Goal: Task Accomplishment & Management: Use online tool/utility

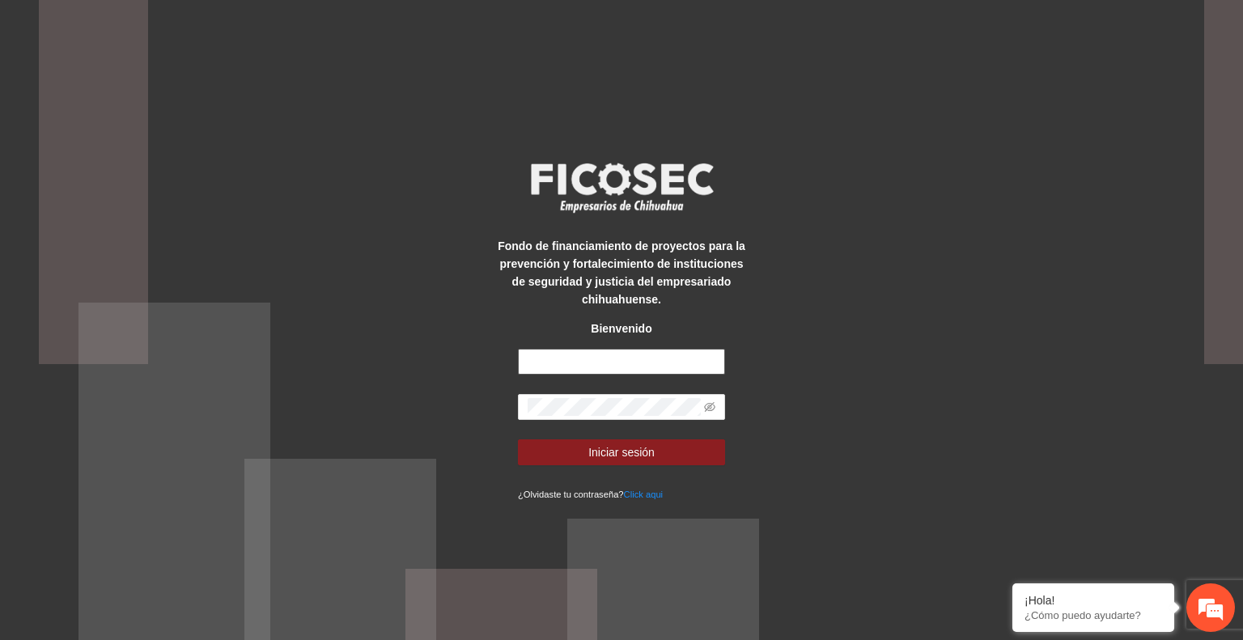
click at [667, 363] on input "text" at bounding box center [621, 362] width 207 height 26
type input "**********"
click at [699, 463] on button "Iniciar sesión" at bounding box center [621, 453] width 207 height 26
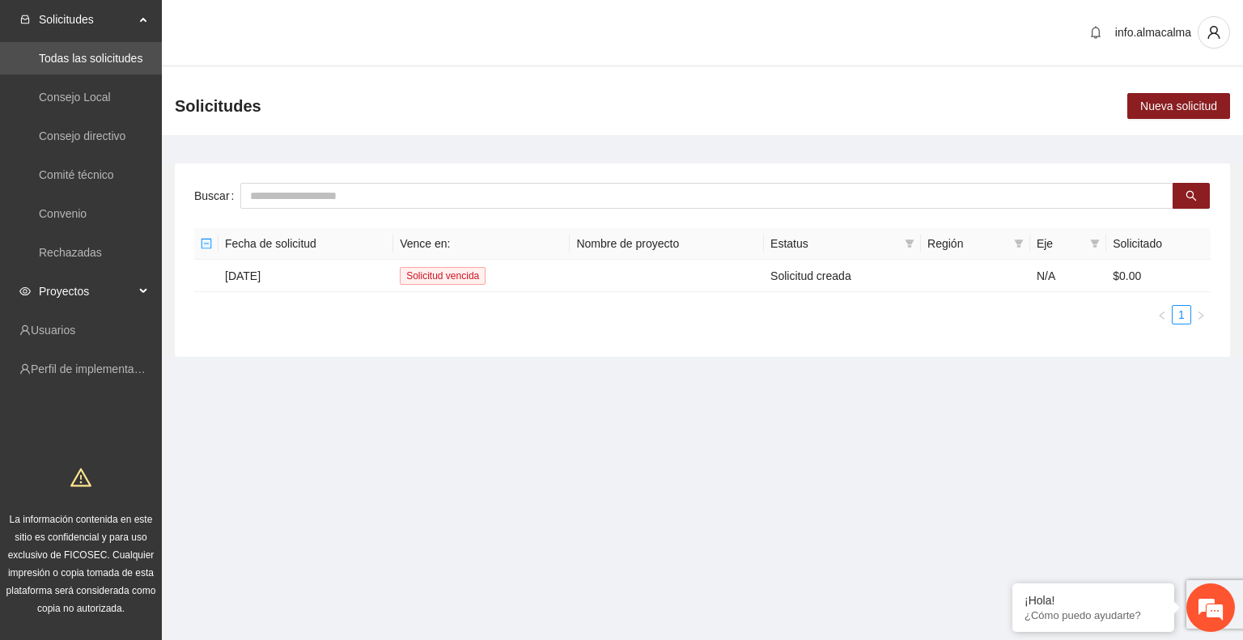
click at [103, 286] on span "Proyectos" at bounding box center [87, 291] width 96 height 32
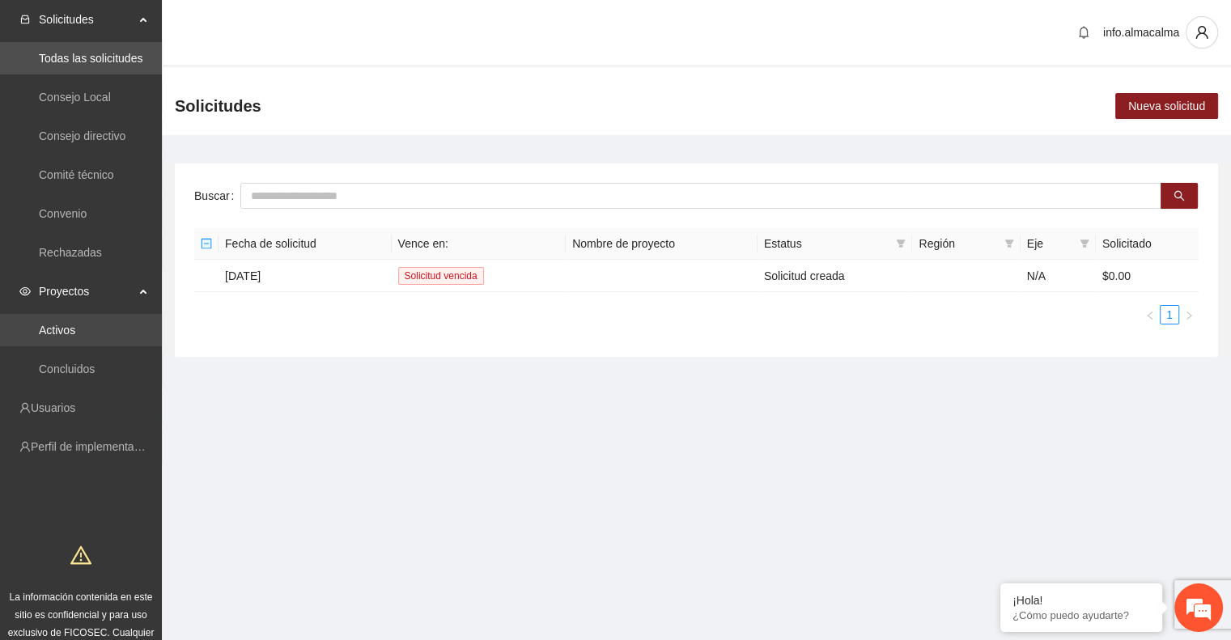
click at [75, 324] on link "Activos" at bounding box center [57, 330] width 36 height 13
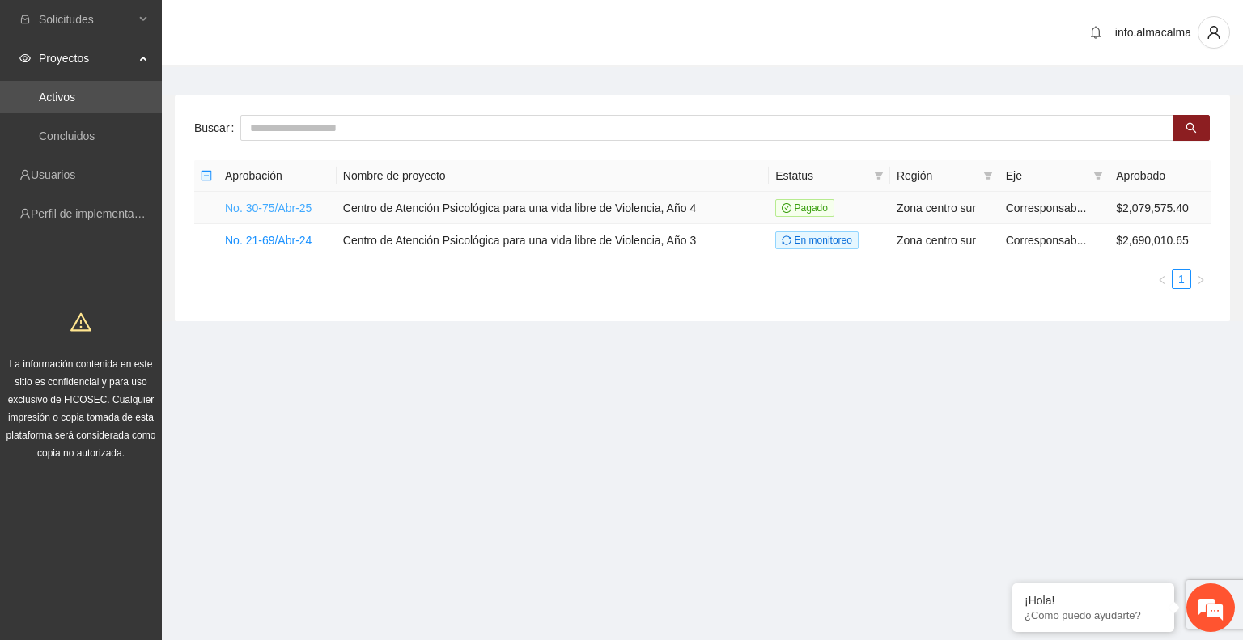
click at [303, 206] on link "No. 30-75/Abr-25" at bounding box center [268, 208] width 87 height 13
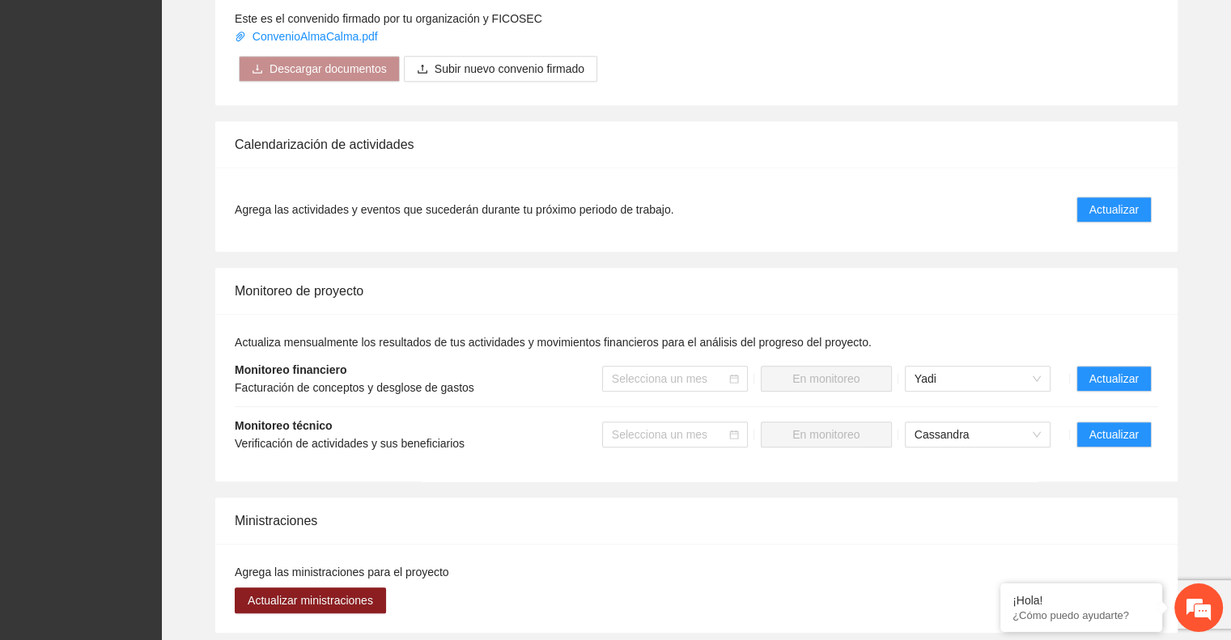
scroll to position [1090, 0]
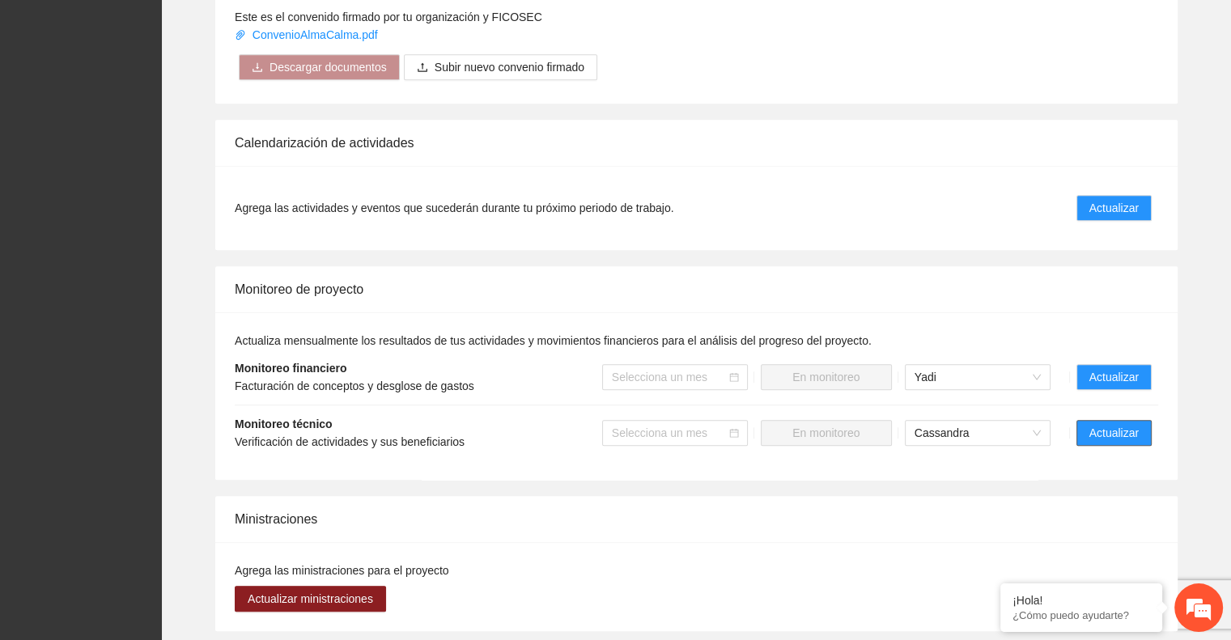
click at [1100, 420] on button "Actualizar" at bounding box center [1114, 433] width 75 height 26
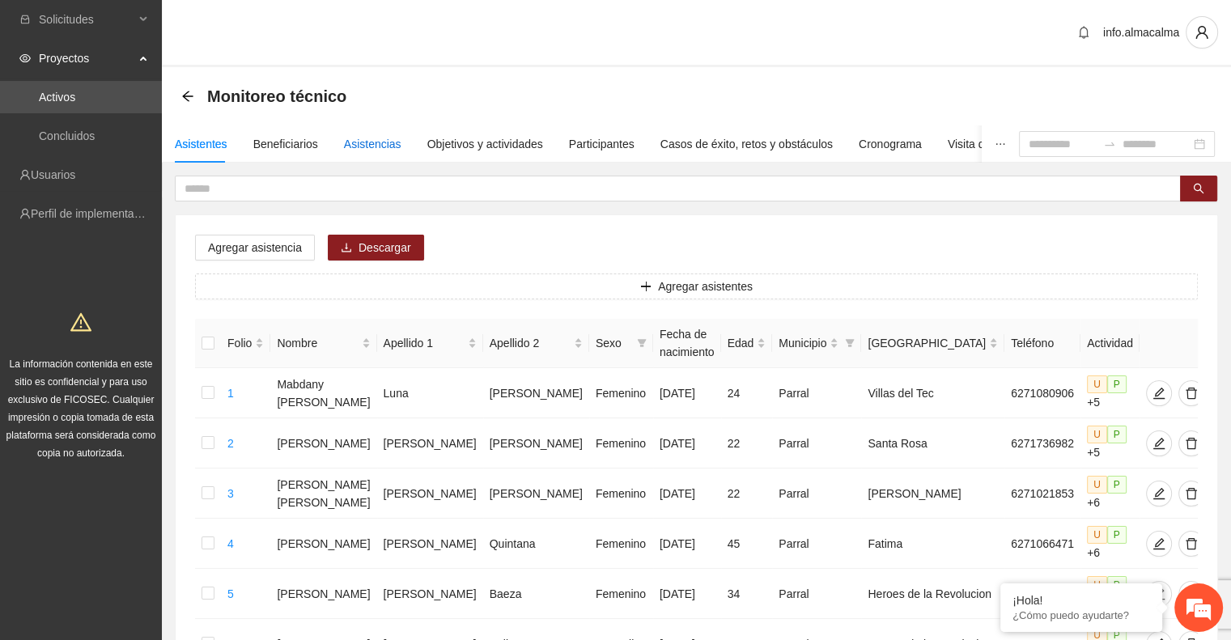
click at [373, 135] on div "Asistencias" at bounding box center [372, 144] width 57 height 18
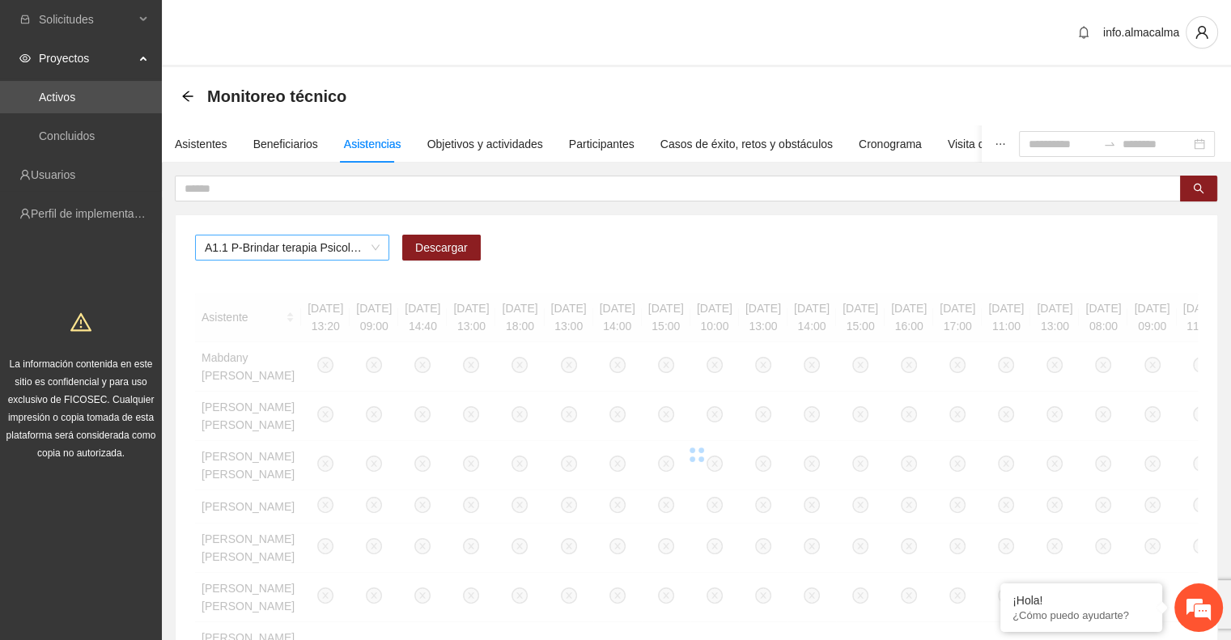
click at [336, 249] on span "A1.1 P-Brindar terapia Psicológica en Parral" at bounding box center [292, 248] width 175 height 24
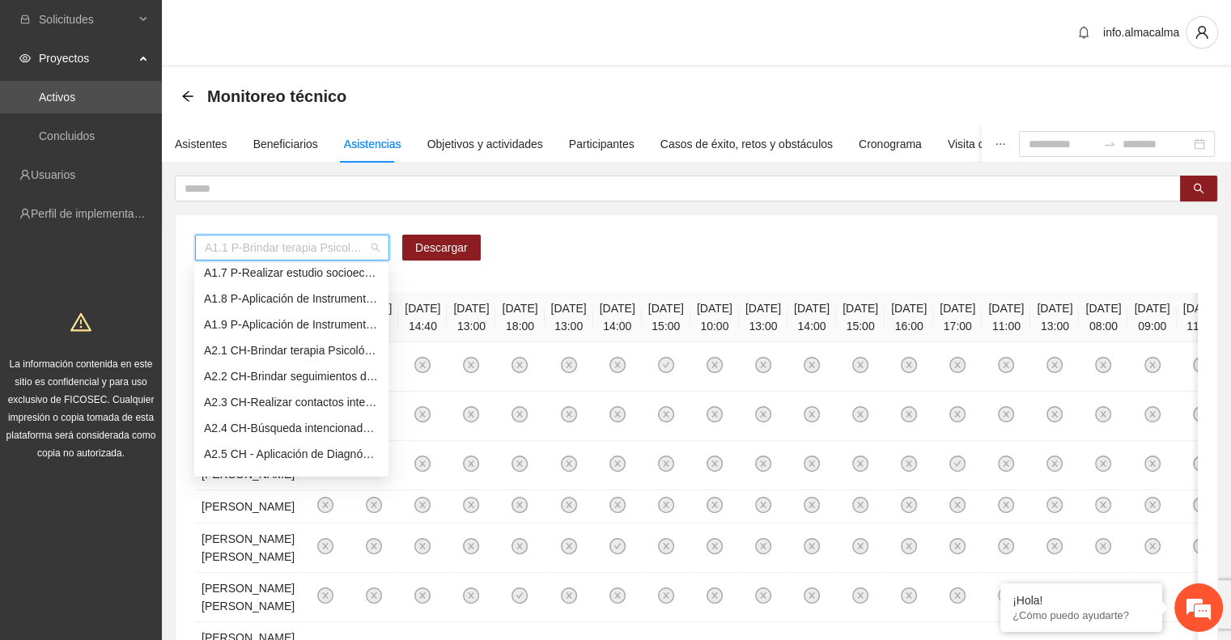
scroll to position [324, 0]
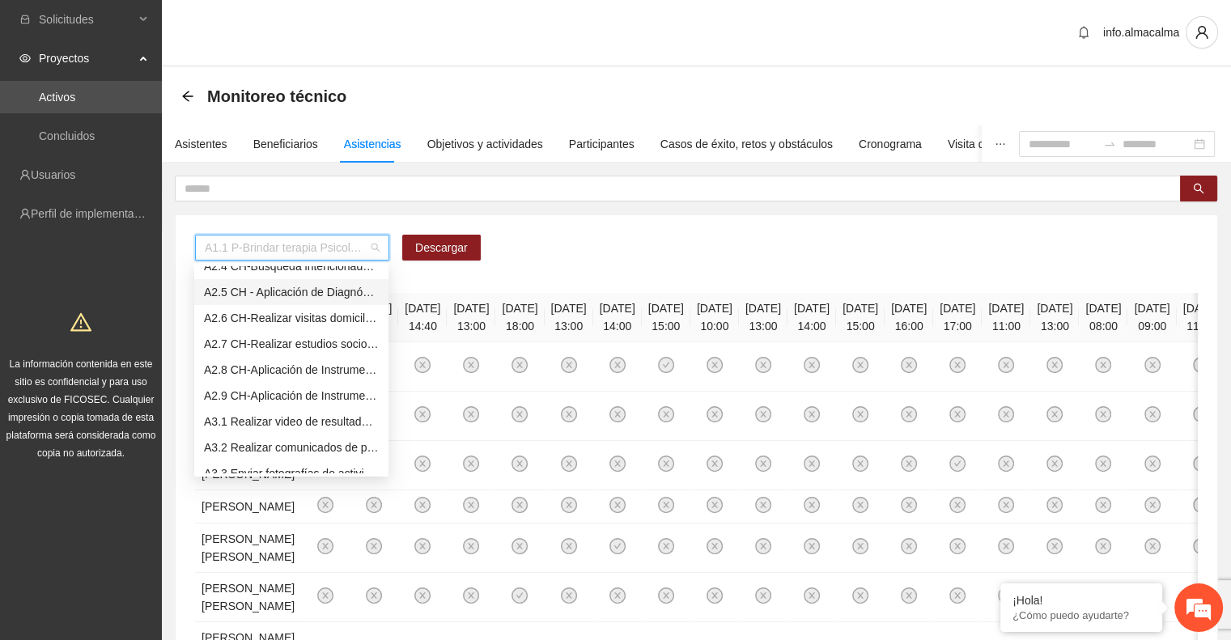
click at [297, 294] on div "A2.5 CH - Aplicación de Diagnósticos - [GEOGRAPHIC_DATA]" at bounding box center [291, 292] width 175 height 18
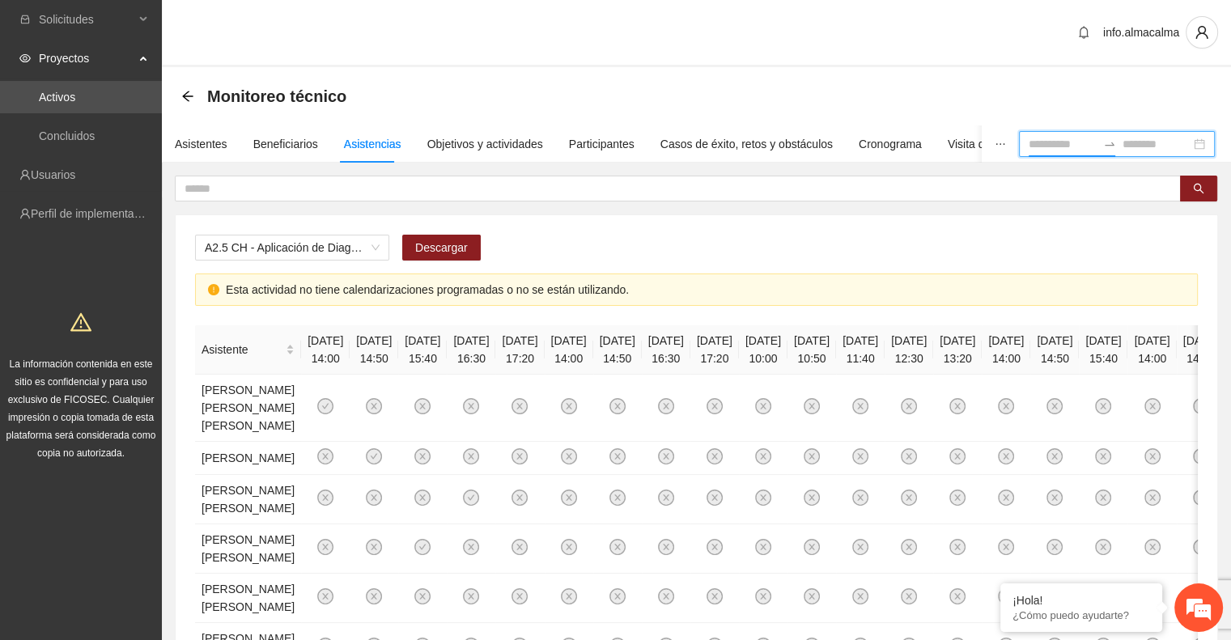
click at [1066, 148] on input at bounding box center [1063, 144] width 68 height 18
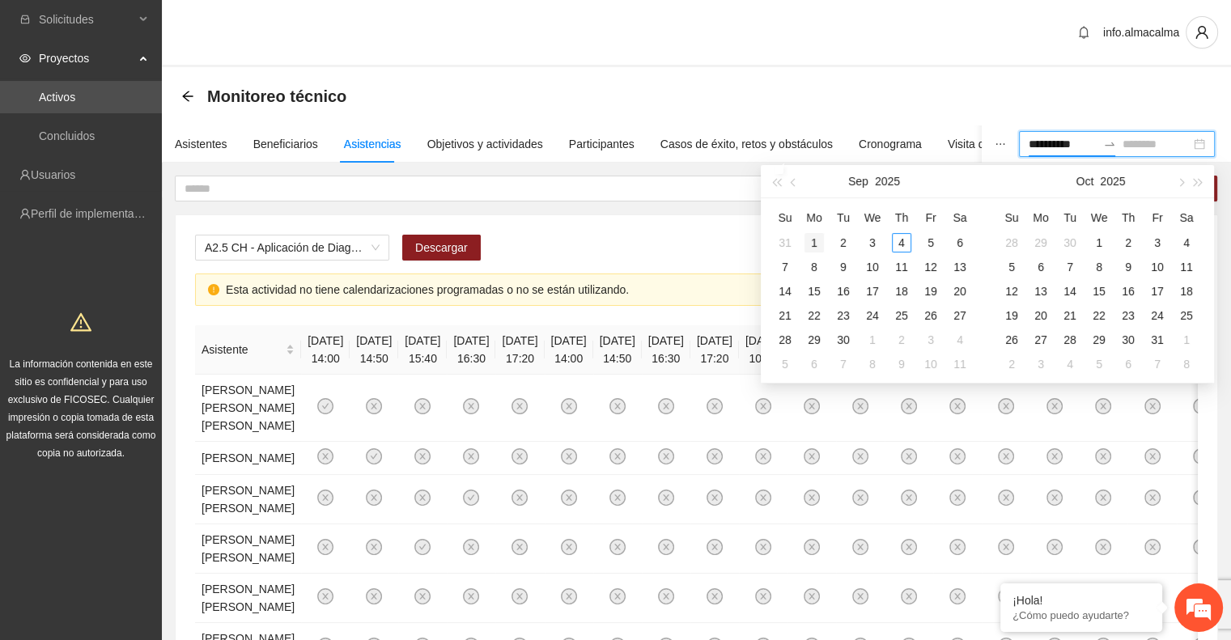
type input "**********"
click at [797, 185] on button "button" at bounding box center [794, 181] width 18 height 32
type input "**********"
click at [927, 244] on div "1" at bounding box center [930, 242] width 19 height 19
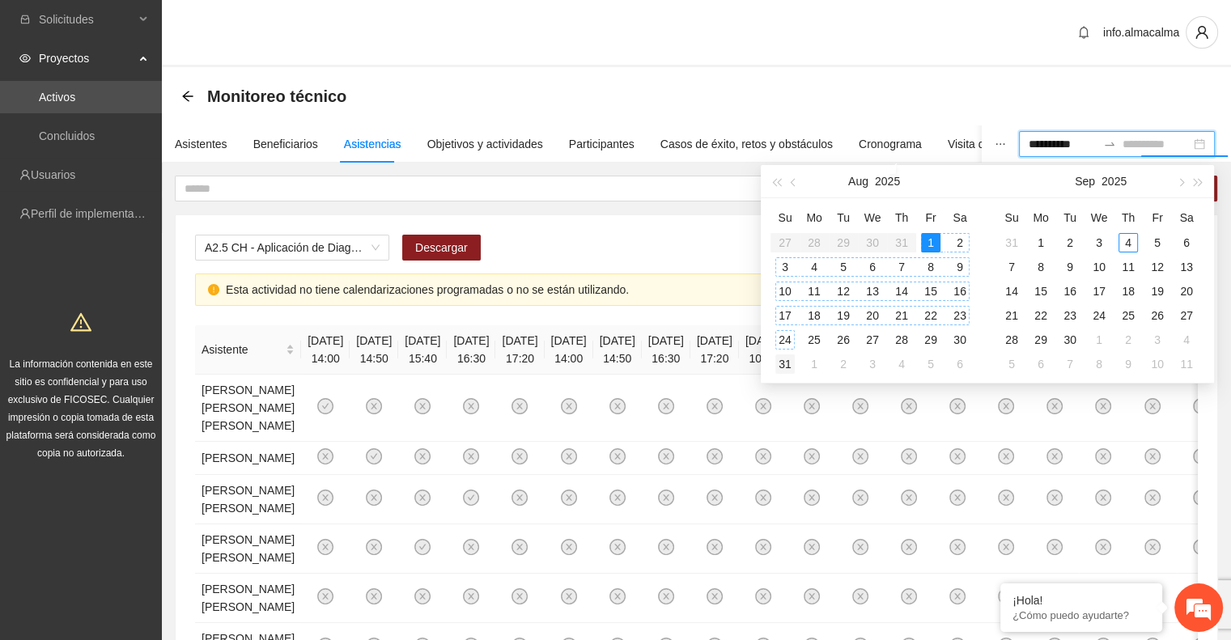
type input "**********"
click at [786, 355] on div "31" at bounding box center [785, 364] width 19 height 19
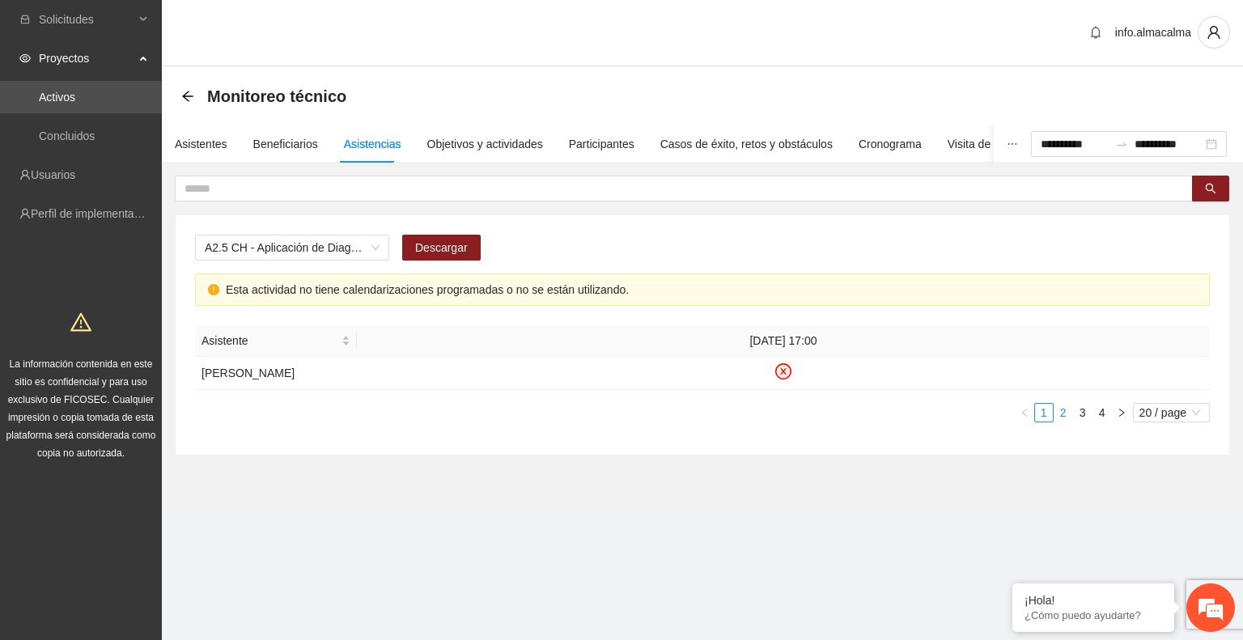
click at [1062, 410] on link "2" at bounding box center [1064, 413] width 18 height 18
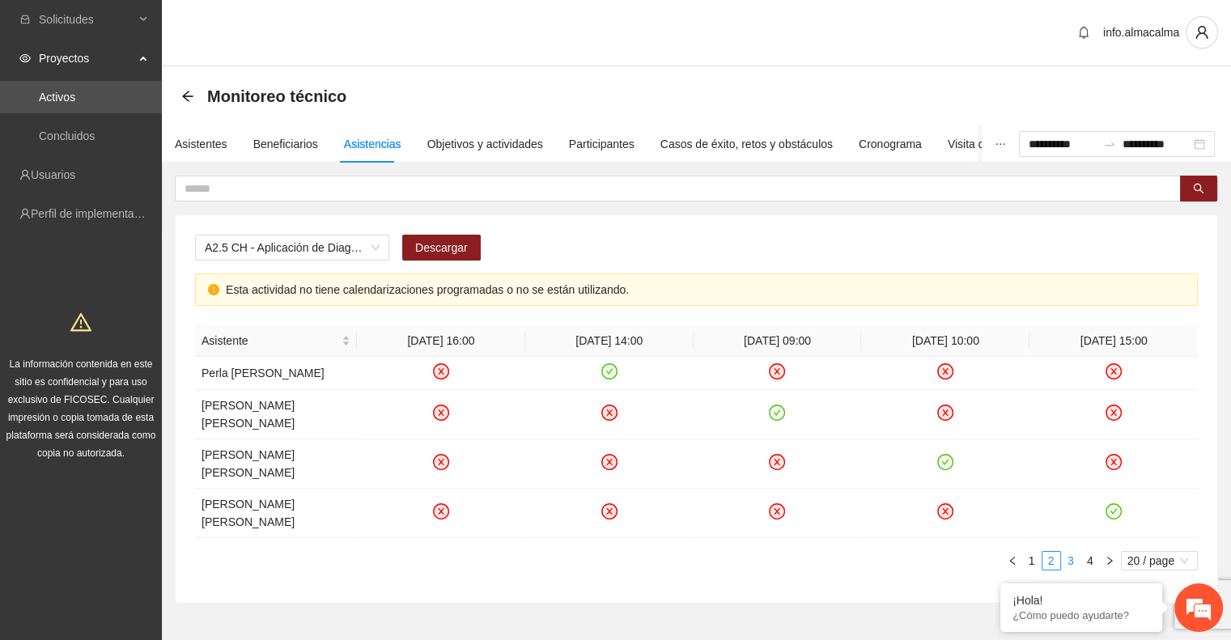
click at [1068, 570] on link "3" at bounding box center [1071, 561] width 18 height 18
